Goal: Task Accomplishment & Management: Manage account settings

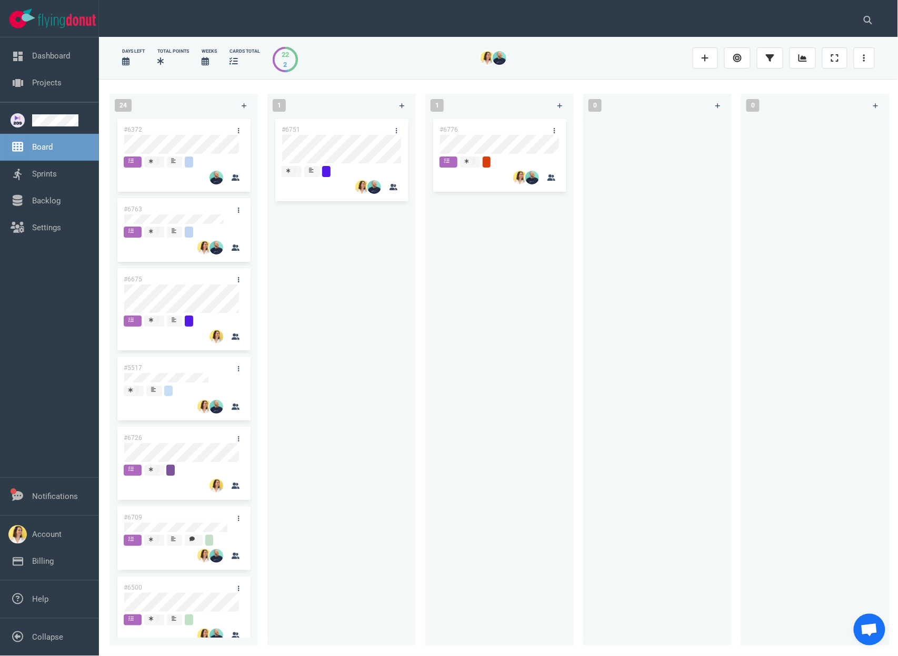
scroll to position [842, 0]
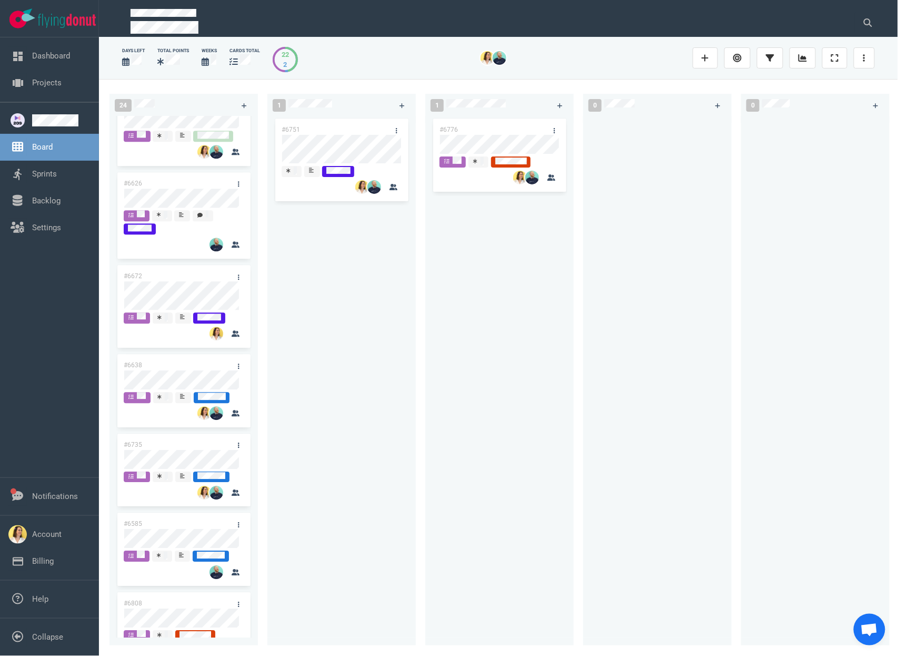
click at [660, 298] on div at bounding box center [658, 374] width 136 height 517
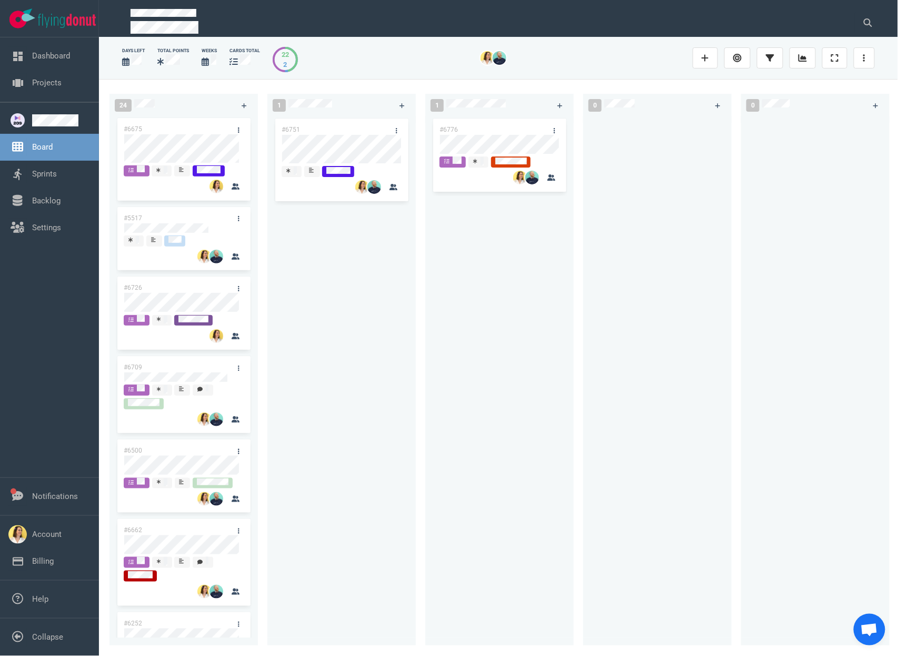
scroll to position [0, 0]
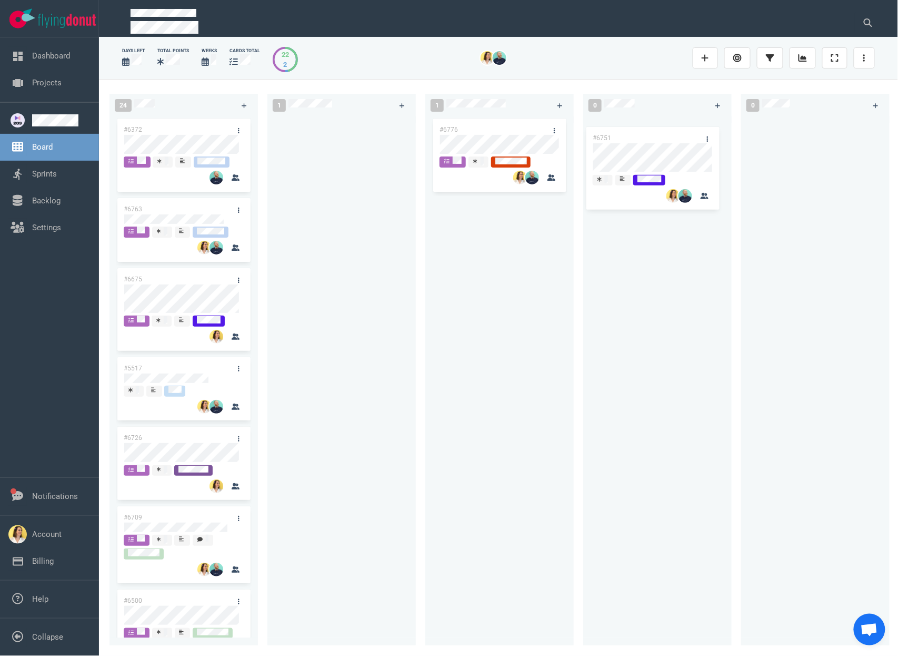
drag, startPoint x: 334, startPoint y: 123, endPoint x: 646, endPoint y: 131, distance: 311.4
click at [646, 131] on div "24 #6372 #6763 #6675 #5517 #6726 #6709 #6500 #6662 #6252 #6678 #6705 #6626 #667…" at bounding box center [498, 367] width 799 height 576
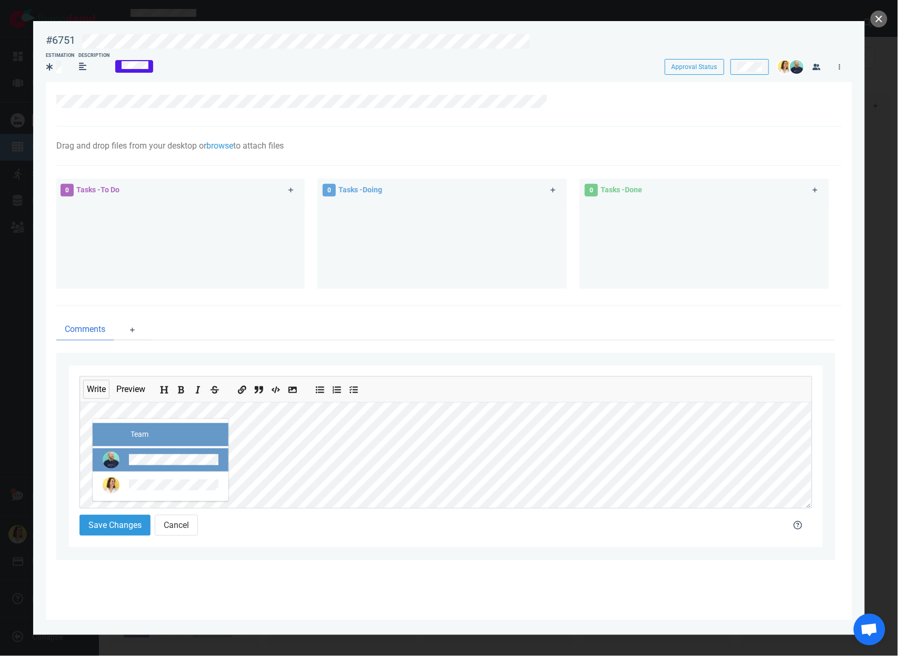
click at [150, 470] on span at bounding box center [161, 459] width 136 height 23
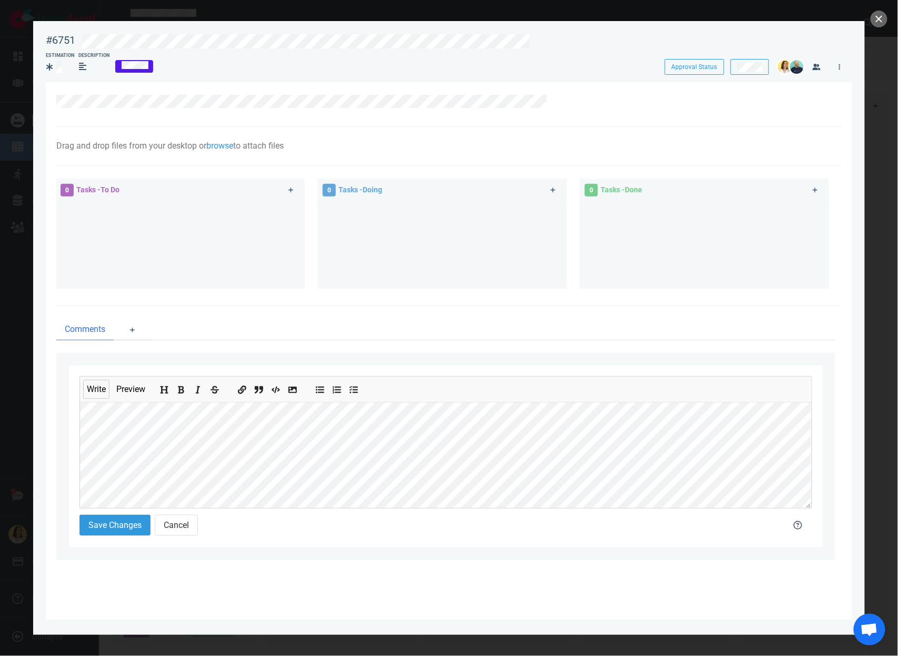
click at [103, 513] on div "Save Changes Cancel" at bounding box center [426, 525] width 706 height 34
click at [129, 517] on button "Save Changes" at bounding box center [115, 525] width 71 height 21
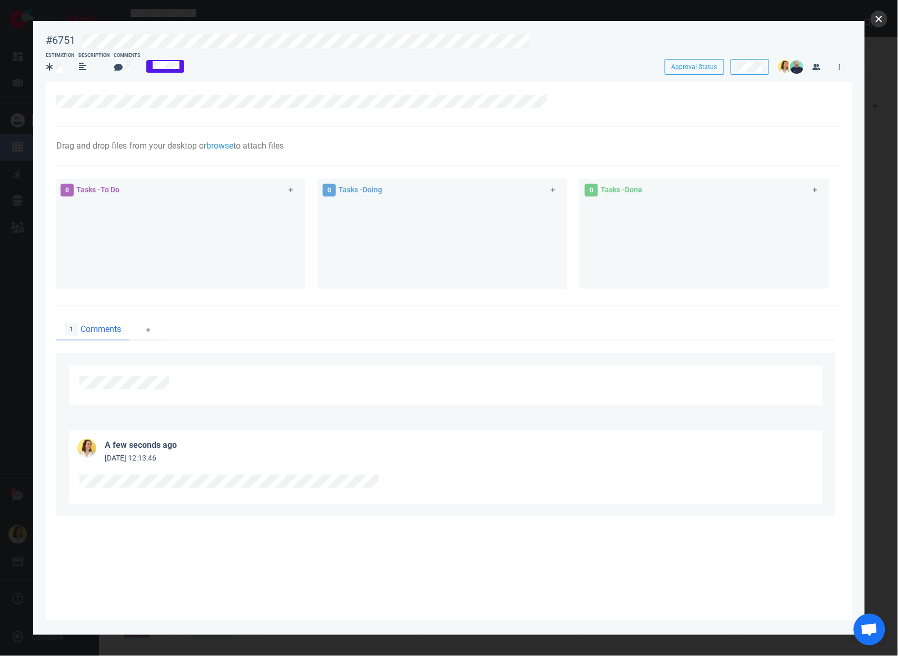
click at [885, 22] on button "close" at bounding box center [879, 19] width 17 height 17
